Goal: Answer question/provide support

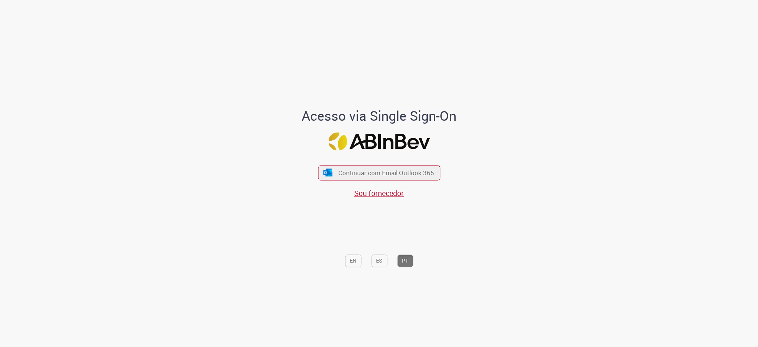
click at [341, 164] on div "Continuar com Email Outlook 365 Sou fornecedor" at bounding box center [379, 177] width 122 height 41
click at [341, 169] on span "Continuar com Email Outlook 365" at bounding box center [386, 172] width 98 height 9
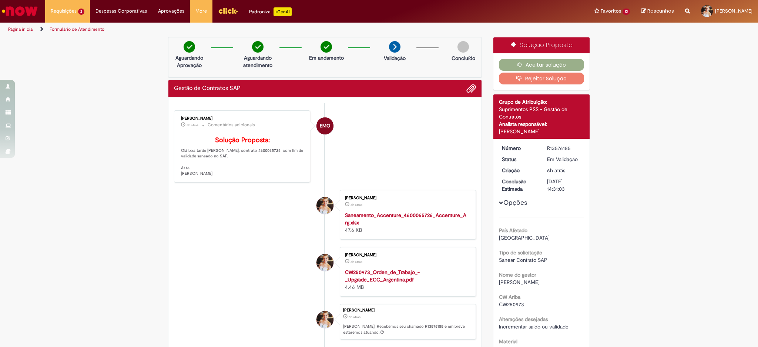
click at [245, 162] on p "Solução Proposta: Olá boa tarde [PERSON_NAME], contrato 4600065726 com fim de v…" at bounding box center [242, 157] width 123 height 40
copy p "4600065726"
click at [539, 63] on button "Aceitar solução" at bounding box center [541, 65] width 85 height 12
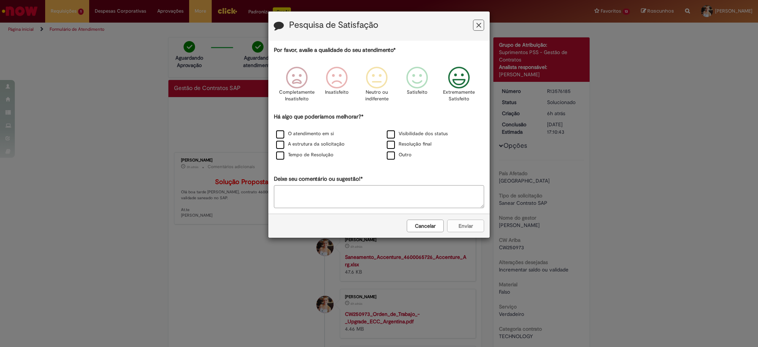
click at [449, 80] on icon "Feedback" at bounding box center [459, 78] width 28 height 22
click at [326, 130] on div "O atendimento em si" at bounding box center [323, 134] width 109 height 9
click at [318, 139] on div "O atendimento em si" at bounding box center [323, 134] width 109 height 9
click at [296, 140] on div "O atendimento em si Visibilidade dos status A estrutura da solicitação Resoluçã…" at bounding box center [378, 145] width 221 height 32
click at [283, 134] on label "O atendimento em si" at bounding box center [305, 133] width 58 height 7
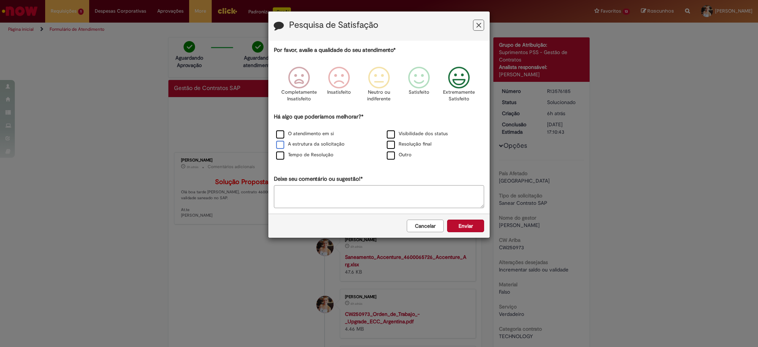
click at [282, 143] on label "A estrutura da solicitação" at bounding box center [310, 144] width 68 height 7
click at [280, 157] on label "Tempo de Resolução" at bounding box center [304, 154] width 57 height 7
click at [468, 225] on button "Enviar" at bounding box center [465, 225] width 37 height 13
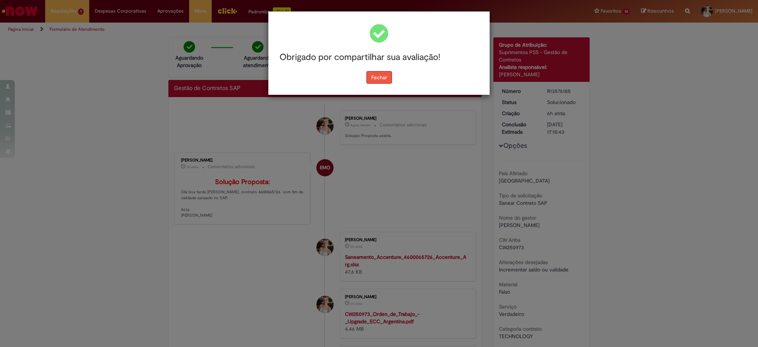
click at [379, 78] on button "Fechar" at bounding box center [379, 77] width 26 height 13
